Goal: Transaction & Acquisition: Purchase product/service

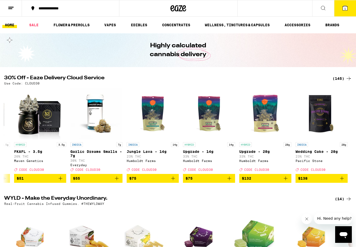
scroll to position [0, 7809]
click at [339, 78] on div "(145)" at bounding box center [341, 79] width 19 height 6
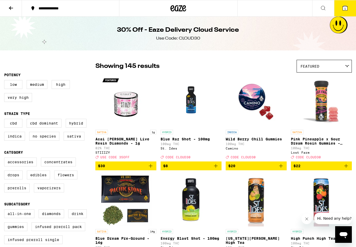
click at [11, 8] on icon at bounding box center [11, 8] width 4 height 4
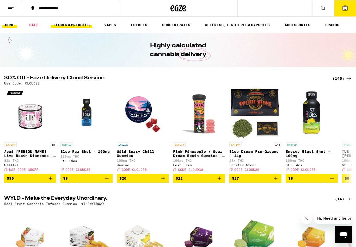
click at [83, 25] on link "FLOWER & PREROLLS" at bounding box center [71, 25] width 41 height 6
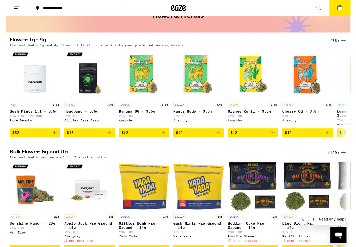
scroll to position [35, 0]
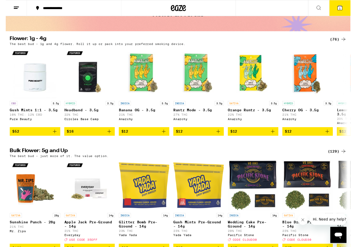
click at [337, 159] on div "(129)" at bounding box center [341, 156] width 19 height 6
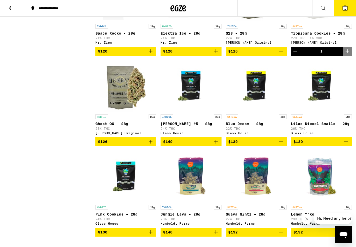
scroll to position [2560, 0]
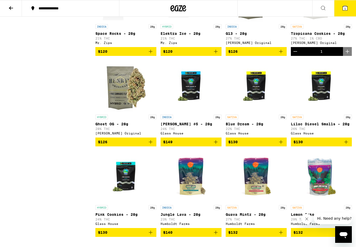
click at [343, 11] on icon at bounding box center [345, 8] width 6 height 6
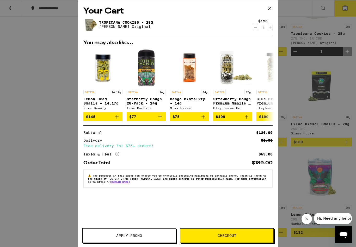
click at [319, 92] on div "Your Cart Tropicana Cookies - 28g [PERSON_NAME] Original $126 1 You may also li…" at bounding box center [178, 123] width 356 height 247
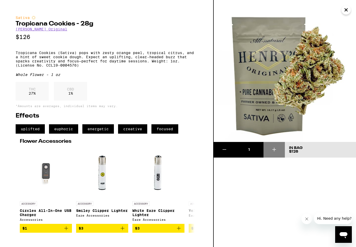
click at [346, 12] on icon "Close" at bounding box center [346, 10] width 6 height 8
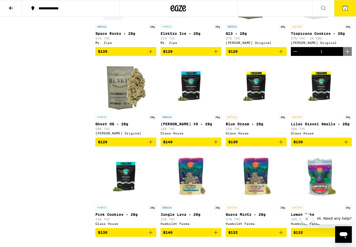
click at [344, 2] on button "1" at bounding box center [345, 8] width 22 height 16
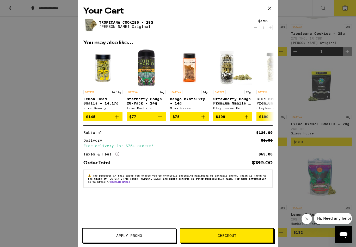
click at [237, 236] on span "Checkout" at bounding box center [226, 236] width 93 height 4
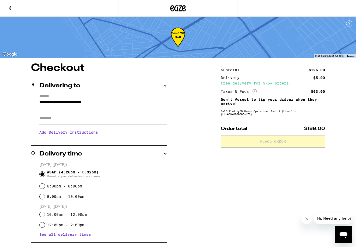
click at [98, 115] on input "Apt/Suite" at bounding box center [103, 118] width 128 height 13
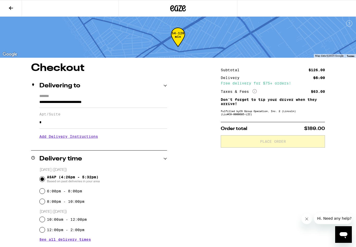
type input "*"
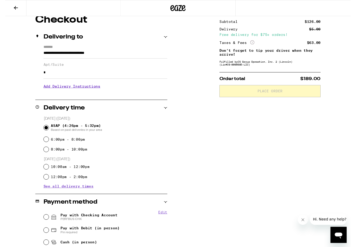
scroll to position [90, 0]
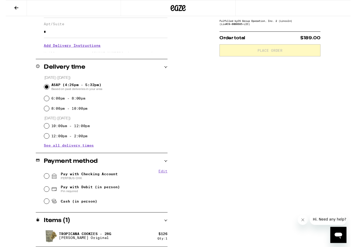
click at [99, 183] on span "PERFBUS CHK" at bounding box center [86, 184] width 59 height 4
click at [45, 183] on input "Pay with Checking Account PERFBUS CHK" at bounding box center [42, 181] width 5 height 5
radio input "true"
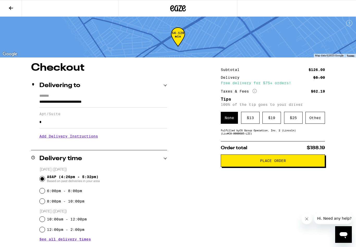
scroll to position [0, 0]
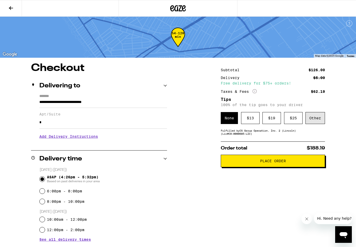
click at [316, 120] on div "Other" at bounding box center [315, 118] width 20 height 12
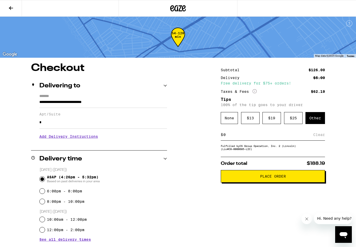
type input "4"
type input "5"
click at [319, 136] on div "Save" at bounding box center [319, 134] width 9 height 11
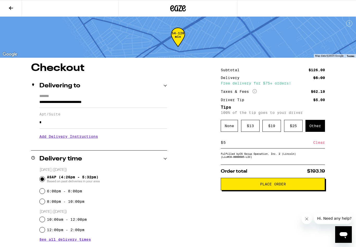
click at [9, 3] on button at bounding box center [11, 8] width 22 height 16
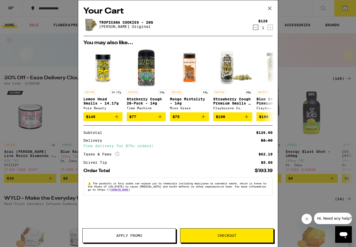
click at [257, 29] on icon "Decrement" at bounding box center [255, 27] width 5 height 6
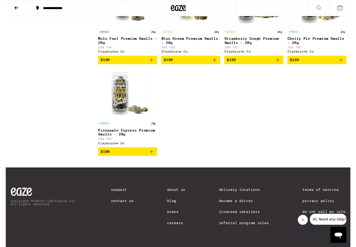
scroll to position [3017, 0]
click at [215, 65] on icon "Add to bag" at bounding box center [216, 62] width 6 height 6
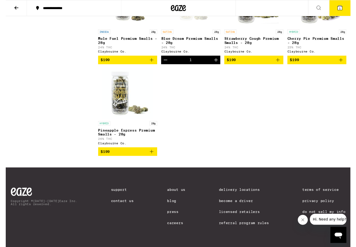
click at [345, 3] on button "1" at bounding box center [345, 8] width 22 height 16
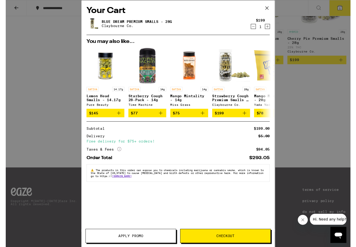
click at [226, 245] on span "Checkout" at bounding box center [226, 244] width 19 height 4
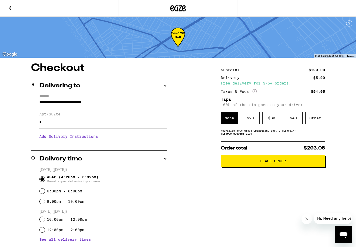
click at [11, 3] on button at bounding box center [11, 8] width 22 height 16
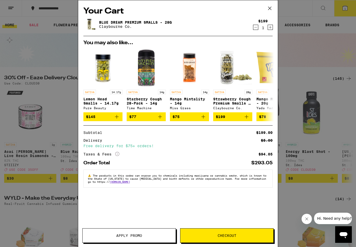
click at [311, 61] on div "Your Cart Blue Dream Premium Smalls - 28g [PERSON_NAME] Co. $199 1 You may also…" at bounding box center [178, 123] width 356 height 247
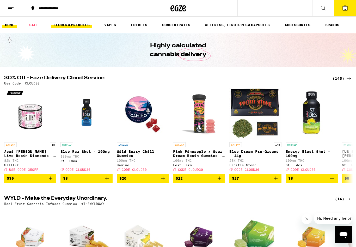
click at [71, 24] on link "FLOWER & PREROLLS" at bounding box center [71, 25] width 41 height 6
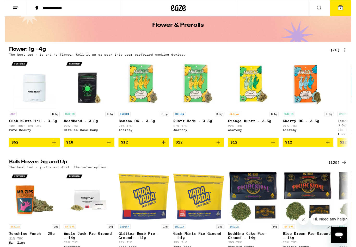
scroll to position [41, 0]
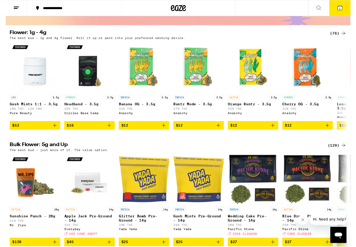
click at [341, 153] on div "(129)" at bounding box center [341, 150] width 19 height 6
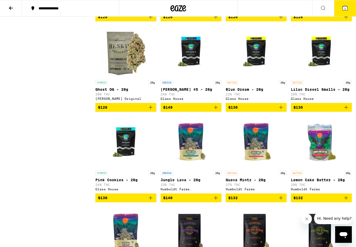
scroll to position [2594, 0]
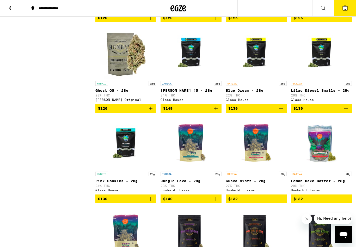
click at [343, 21] on icon "Add to bag" at bounding box center [346, 18] width 6 height 6
click at [344, 7] on icon at bounding box center [344, 8] width 5 height 5
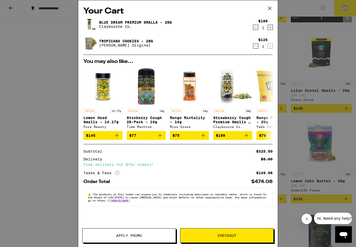
click at [256, 25] on icon "Decrement" at bounding box center [255, 27] width 5 height 6
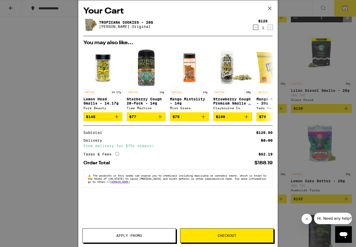
click at [233, 227] on div "Your Cart Tropicana Cookies - 28g [PERSON_NAME] Original $126 1 You may also li…" at bounding box center [177, 116] width 199 height 232
click at [242, 238] on button "Checkout" at bounding box center [226, 236] width 93 height 15
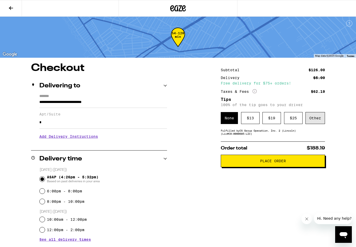
click at [315, 121] on div "Other" at bounding box center [315, 118] width 20 height 12
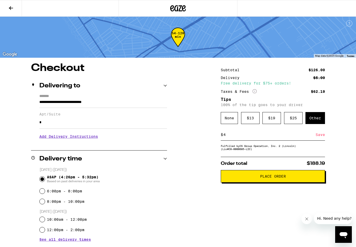
type input "4"
click at [270, 178] on span "Place Order" at bounding box center [273, 177] width 26 height 4
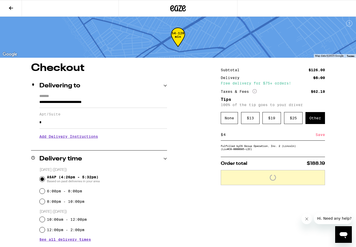
click at [235, 137] on input "4" at bounding box center [269, 135] width 92 height 5
type input "5"
click at [319, 140] on div "Save" at bounding box center [319, 134] width 9 height 11
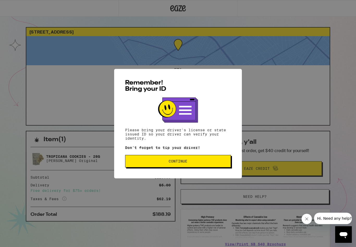
click at [193, 161] on span "Continue" at bounding box center [177, 162] width 97 height 4
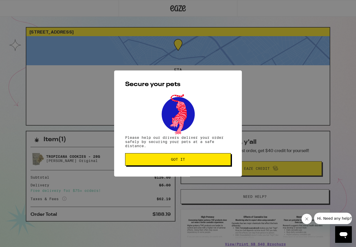
click at [185, 159] on span "Got it" at bounding box center [177, 160] width 97 height 4
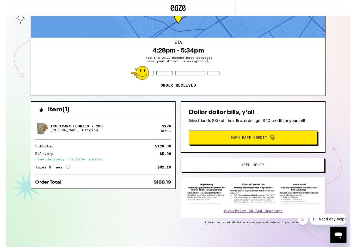
scroll to position [30, 0]
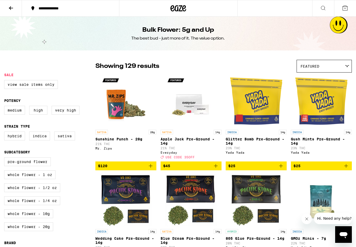
click at [12, 13] on button at bounding box center [11, 8] width 22 height 16
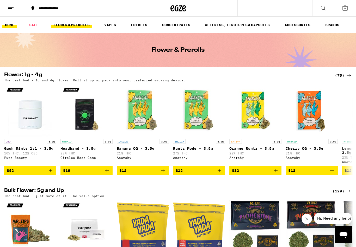
click at [11, 27] on link "HOME" at bounding box center [9, 25] width 15 height 6
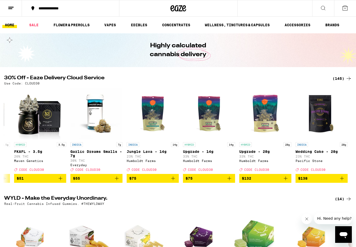
scroll to position [0, 7809]
click at [77, 22] on link "FLOWER & PREROLLS" at bounding box center [71, 25] width 41 height 6
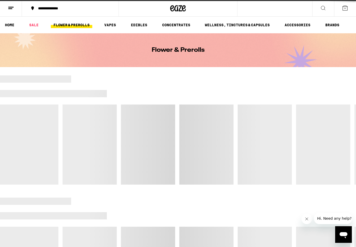
click at [77, 24] on link "FLOWER & PREROLLS" at bounding box center [71, 25] width 41 height 6
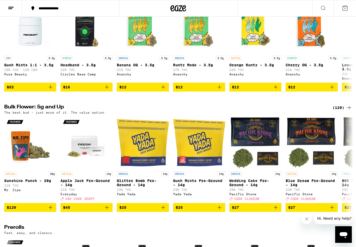
scroll to position [83, 0]
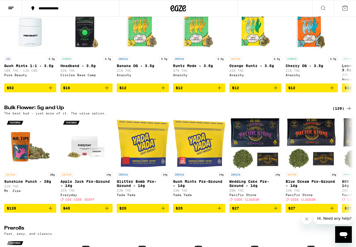
click at [338, 112] on div "(129)" at bounding box center [341, 108] width 19 height 6
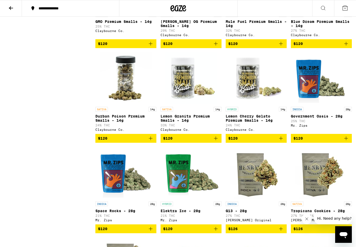
scroll to position [2382, 0]
click at [347, 47] on icon "Add to bag" at bounding box center [346, 44] width 6 height 6
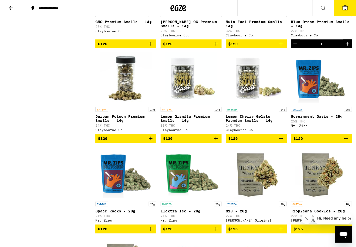
scroll to position [2383, 0]
click at [345, 10] on span "1" at bounding box center [345, 8] width 2 height 3
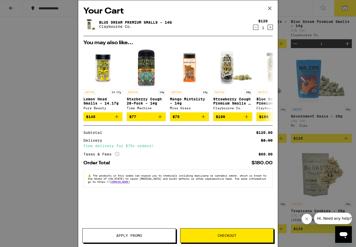
click at [217, 241] on button "Checkout" at bounding box center [226, 236] width 93 height 15
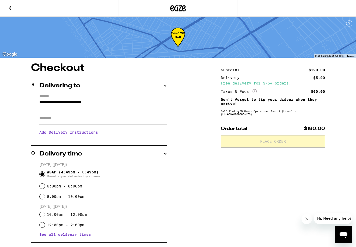
click at [61, 116] on input "Apt/Suite" at bounding box center [103, 118] width 128 height 13
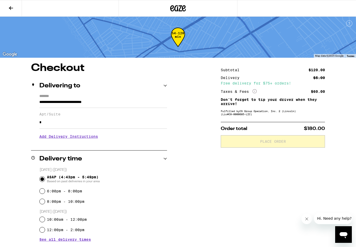
type input "*"
click at [185, 219] on div "**********" at bounding box center [178, 204] width 356 height 282
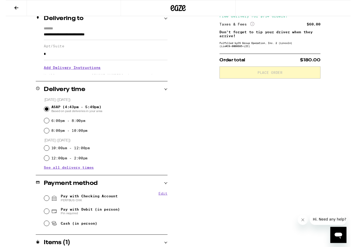
scroll to position [90, 0]
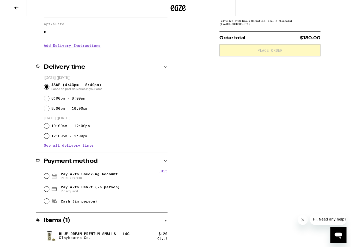
click at [42, 184] on input "Pay with Checking Account PERFBUS CHK" at bounding box center [42, 181] width 5 height 5
radio input "true"
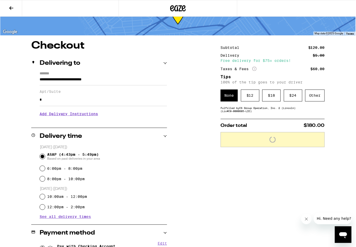
scroll to position [0, 0]
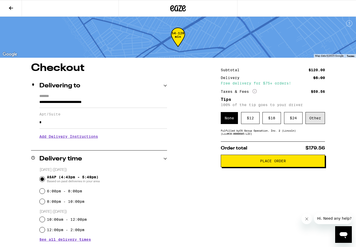
click at [313, 120] on div "Other" at bounding box center [315, 118] width 20 height 12
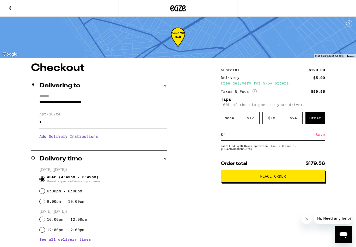
type input "4"
type input "5"
click at [322, 138] on div "Save" at bounding box center [319, 134] width 9 height 11
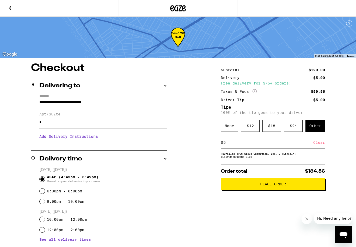
click at [274, 145] on input "5" at bounding box center [268, 142] width 90 height 5
click at [300, 191] on button "Place Order" at bounding box center [273, 184] width 104 height 13
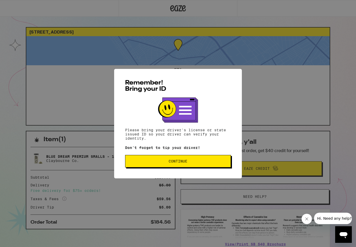
click at [190, 163] on span "Continue" at bounding box center [177, 162] width 97 height 4
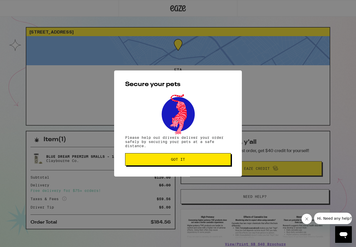
click at [179, 155] on button "Got it" at bounding box center [178, 159] width 106 height 13
